Goal: Task Accomplishment & Management: Use online tool/utility

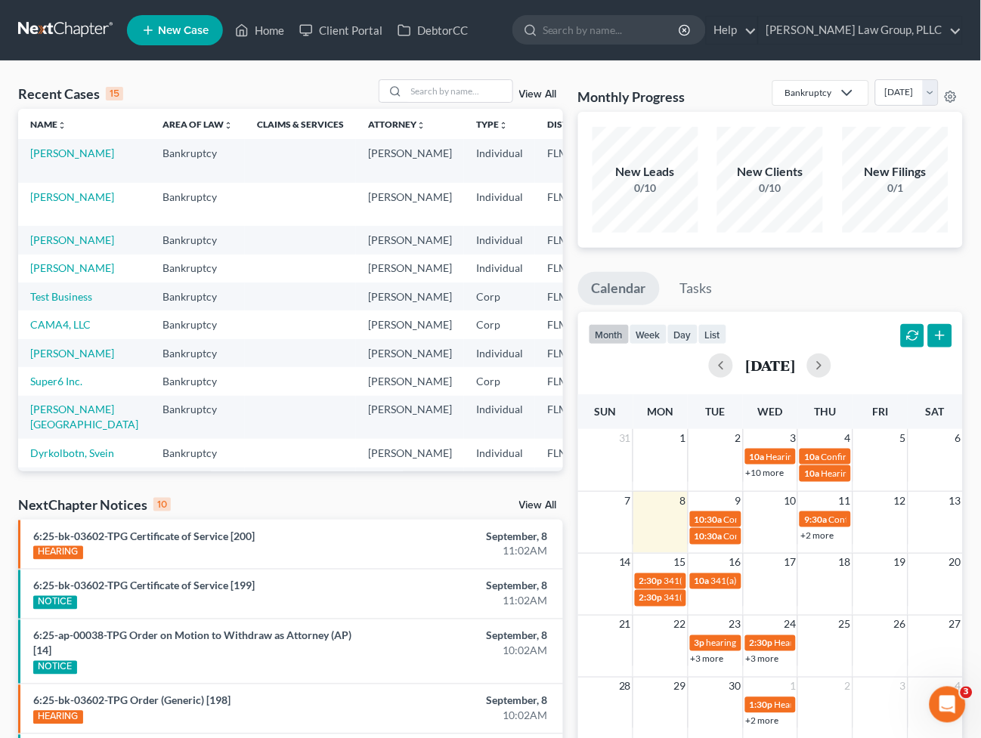
click at [88, 169] on td "[PERSON_NAME]" at bounding box center [84, 160] width 132 height 43
click at [59, 159] on link "[PERSON_NAME]" at bounding box center [72, 153] width 84 height 13
select select "0"
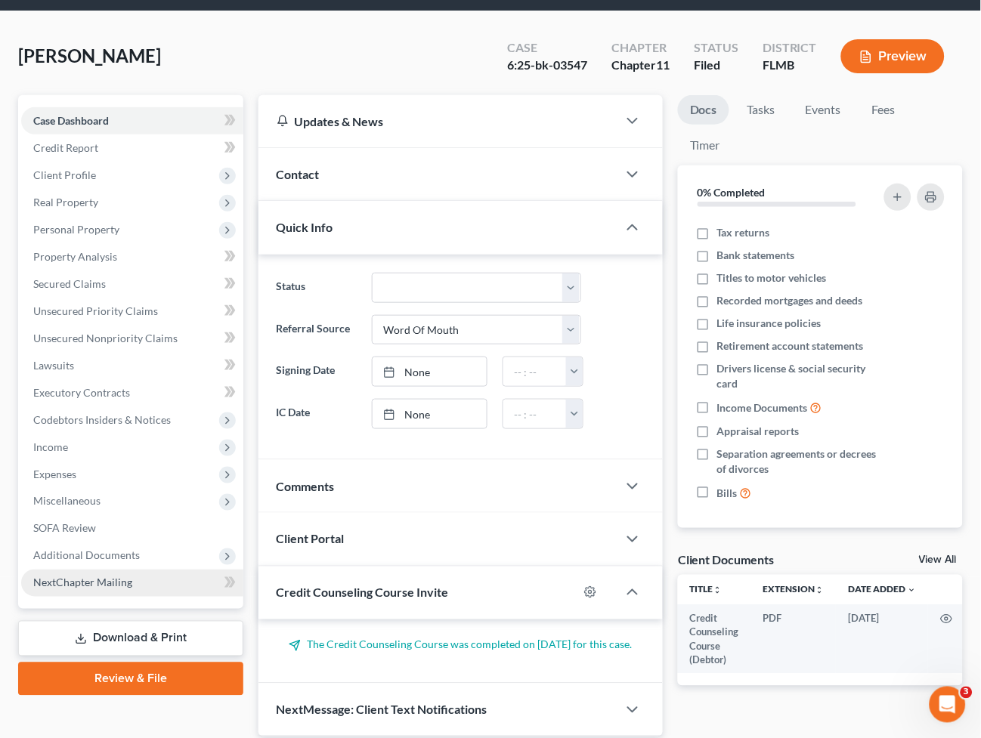
scroll to position [106, 0]
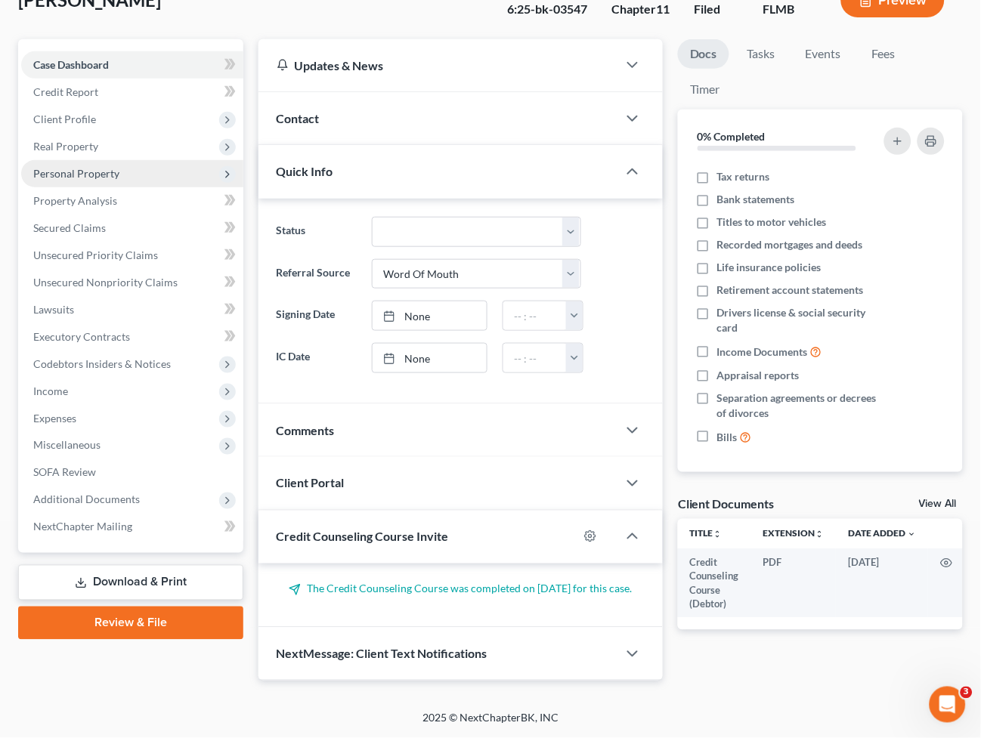
click at [132, 168] on span "Personal Property" at bounding box center [132, 173] width 222 height 27
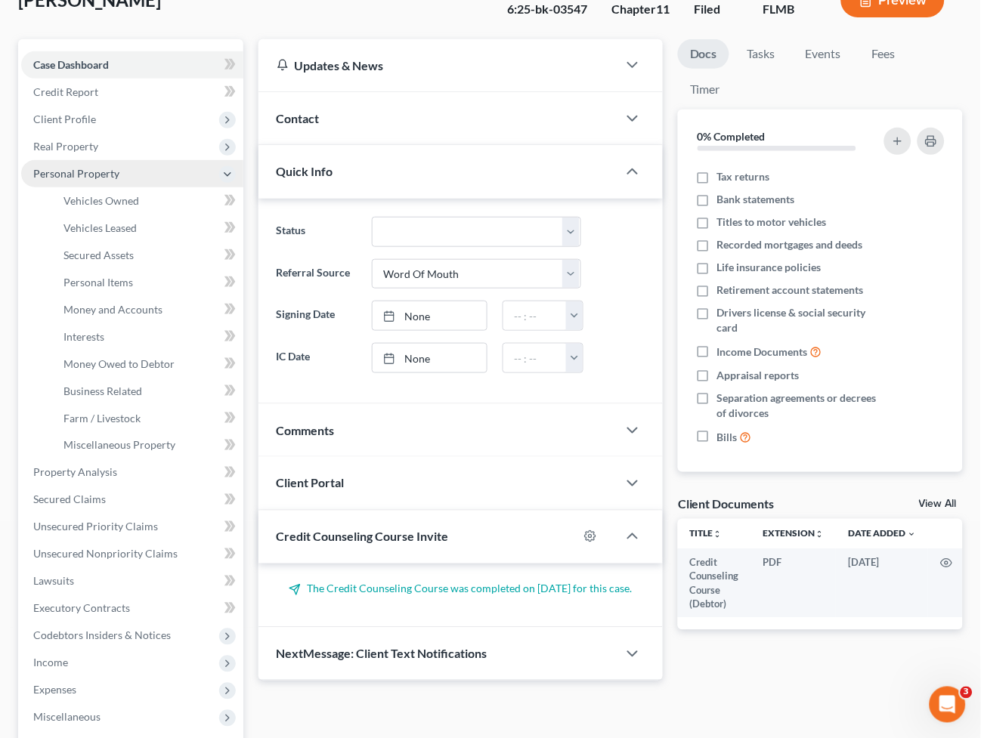
click at [132, 168] on span "Personal Property" at bounding box center [132, 173] width 222 height 27
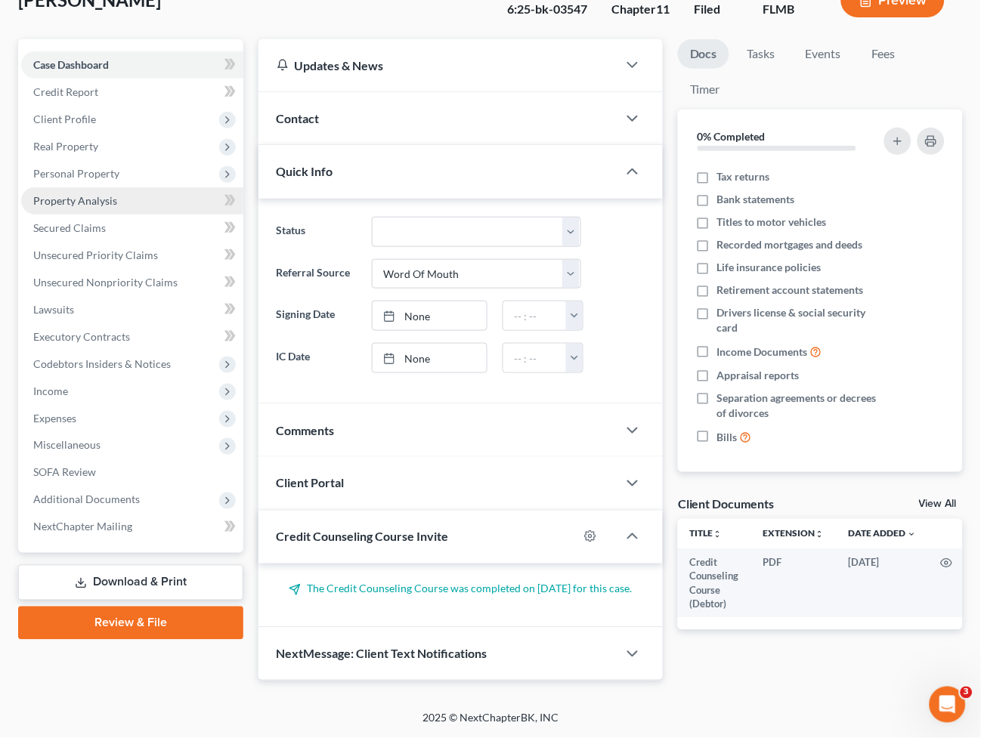
click at [124, 200] on link "Property Analysis" at bounding box center [132, 200] width 222 height 27
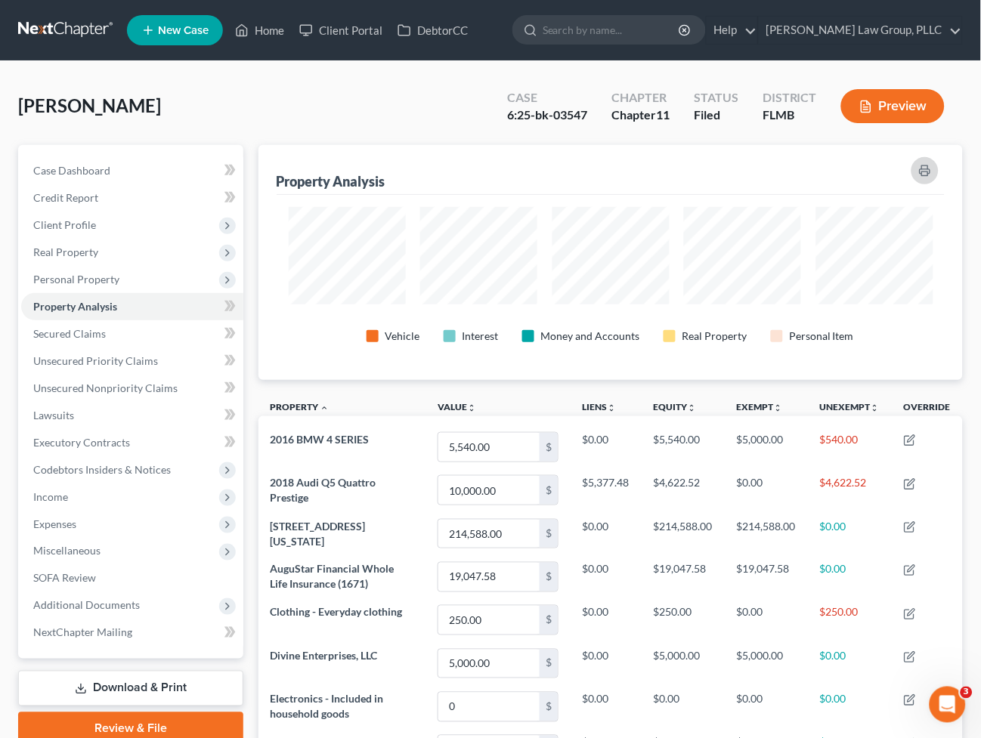
click at [915, 169] on button "button" at bounding box center [924, 170] width 27 height 27
